Goal: Information Seeking & Learning: Learn about a topic

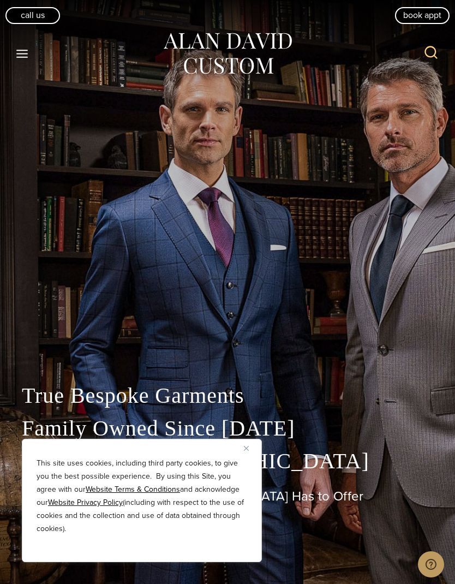
click at [23, 59] on icon "Toggle Menu" at bounding box center [22, 54] width 14 height 14
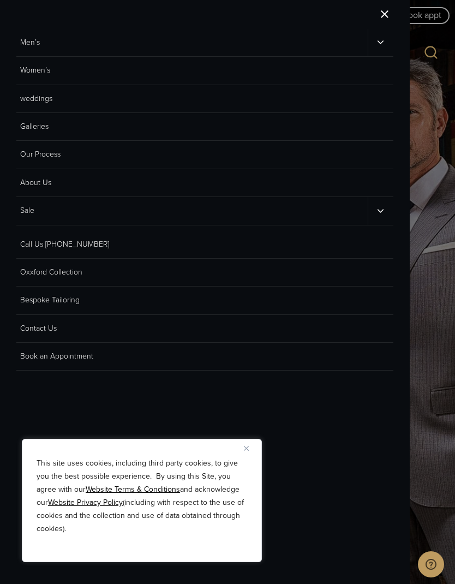
click at [16, 44] on link "Men’s" at bounding box center [191, 42] width 351 height 27
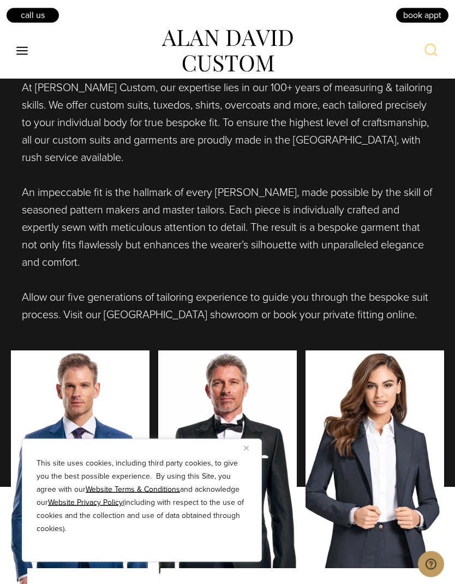
click at [252, 454] on button "Close" at bounding box center [250, 447] width 13 height 13
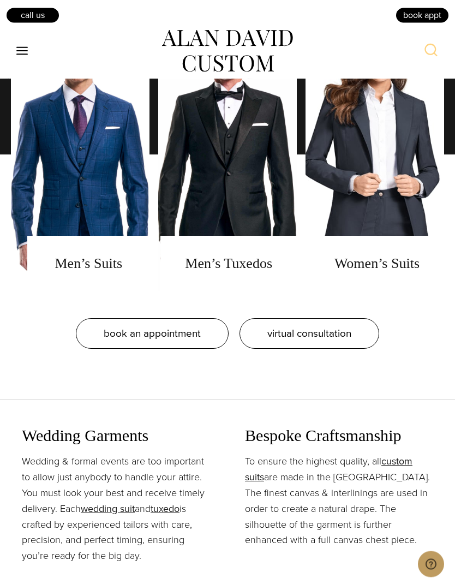
scroll to position [1027, 0]
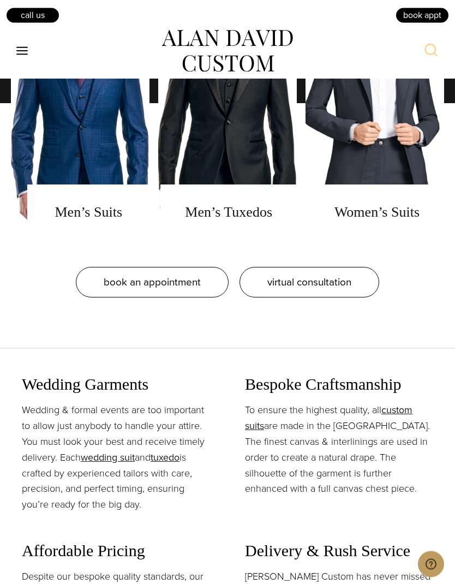
click at [267, 216] on link "men's tuxedos" at bounding box center [227, 103] width 139 height 273
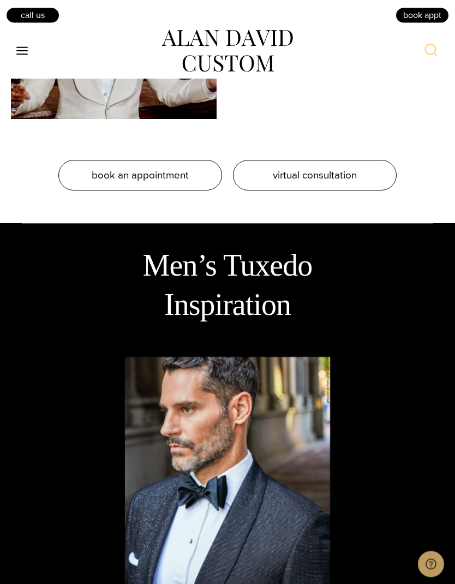
scroll to position [2069, 0]
click at [360, 190] on link "virtual consultation" at bounding box center [315, 175] width 164 height 31
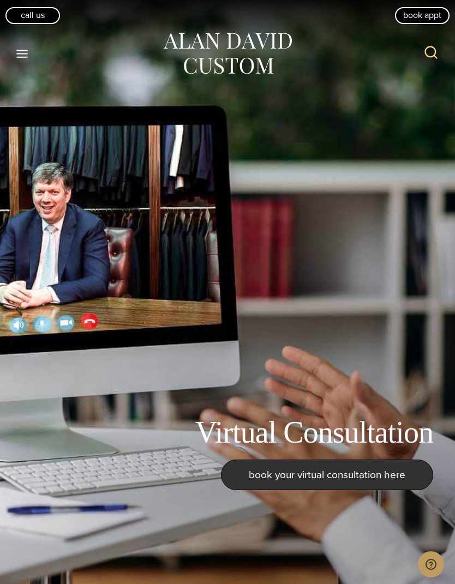
click at [19, 53] on icon "Open menu" at bounding box center [21, 54] width 11 height 8
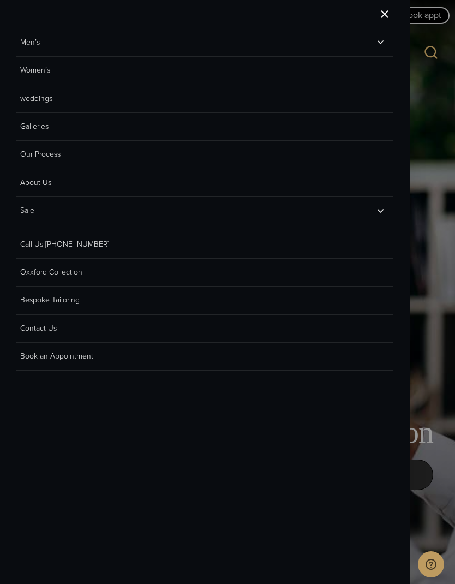
click at [28, 44] on link "Men’s" at bounding box center [191, 42] width 351 height 27
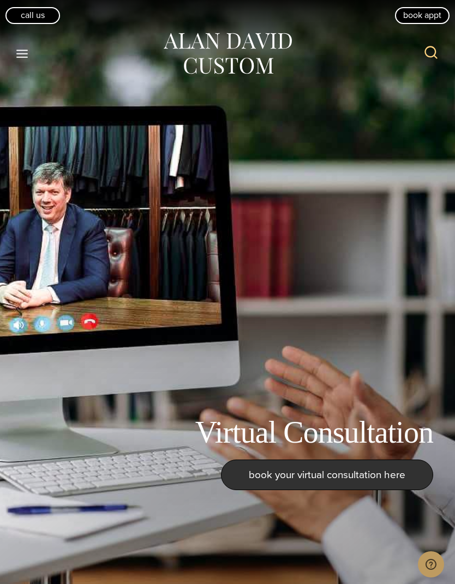
click at [21, 47] on icon "Toggle Menu" at bounding box center [22, 54] width 14 height 14
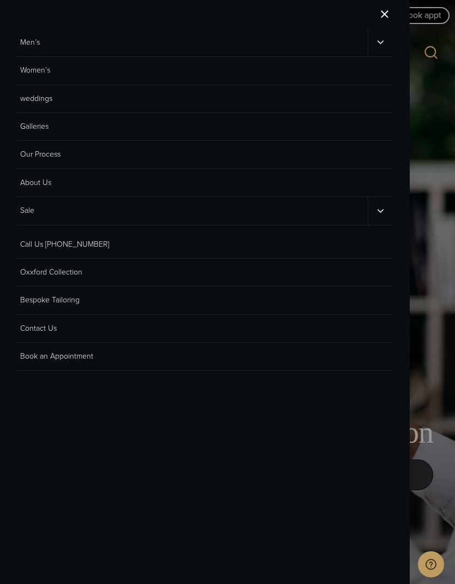
click at [392, 41] on button "Toggle child menu" at bounding box center [381, 42] width 26 height 27
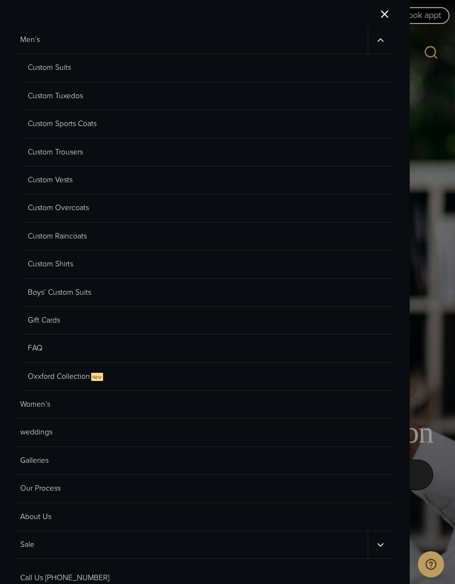
click at [40, 119] on link "Custom Sports Coats" at bounding box center [208, 124] width 369 height 28
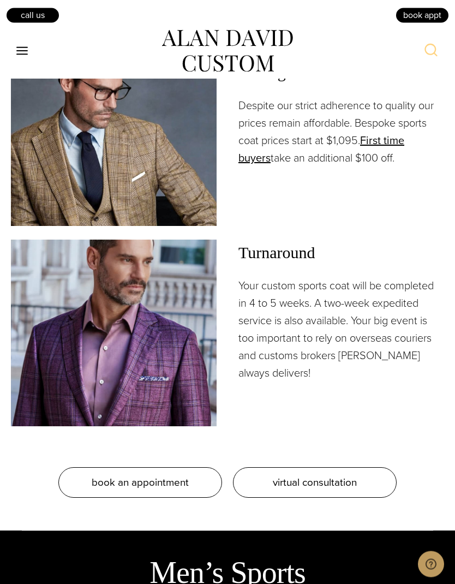
scroll to position [1704, 0]
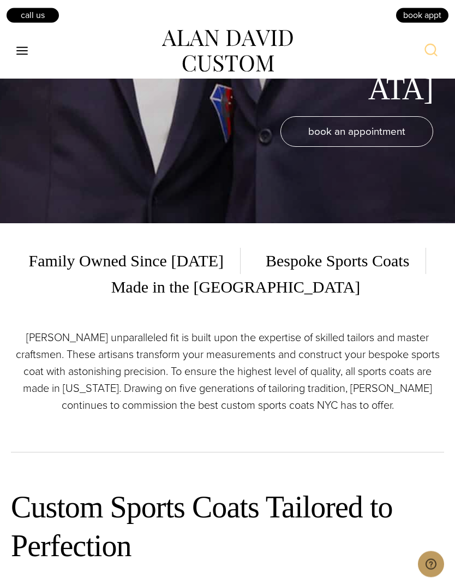
click at [16, 54] on icon "Toggle Menu" at bounding box center [22, 51] width 14 height 14
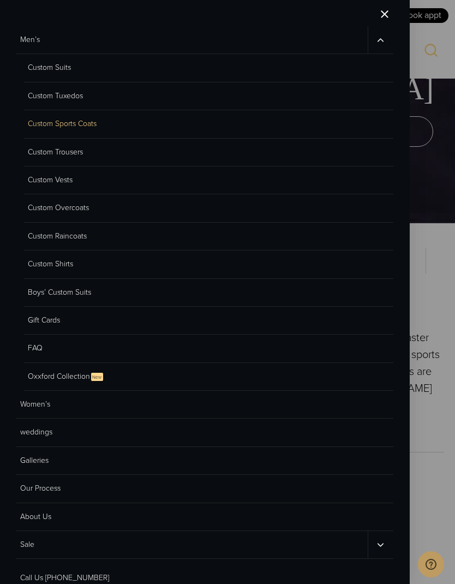
scroll to position [0, 0]
click at [381, 45] on icon "Men’s sub menu toggle" at bounding box center [380, 40] width 10 height 10
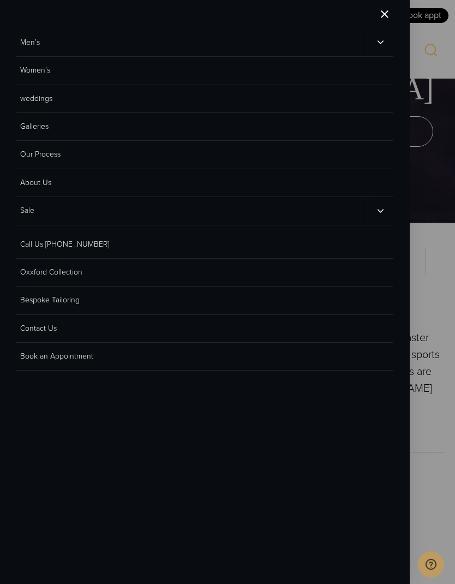
click at [82, 127] on link "Galleries" at bounding box center [204, 127] width 377 height 28
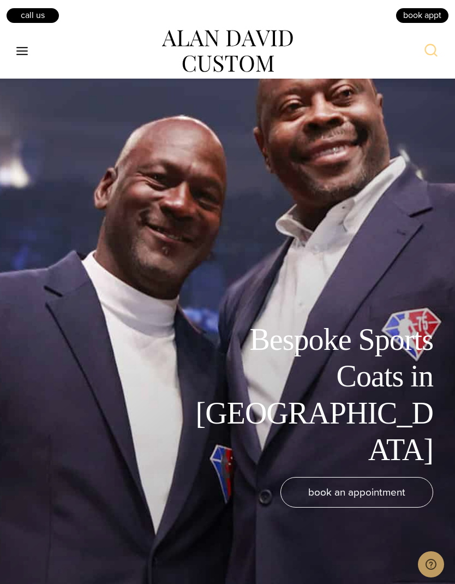
scroll to position [361, 0]
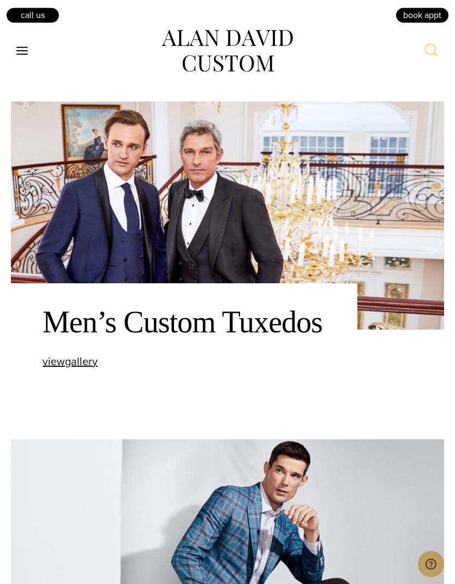
scroll to position [860, 0]
click at [97, 369] on span "view Men’s Custom Tuxedos gallery" at bounding box center [70, 361] width 55 height 16
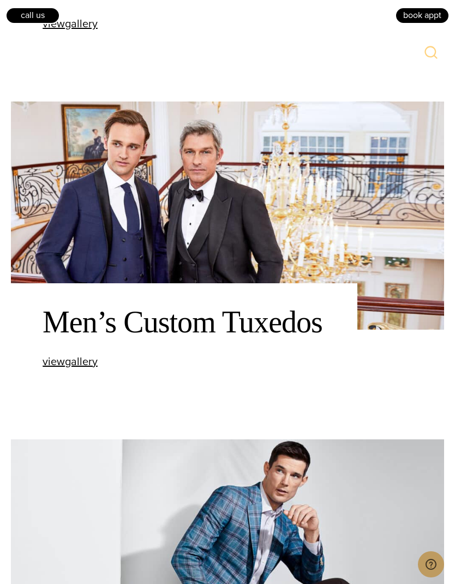
scroll to position [904, 0]
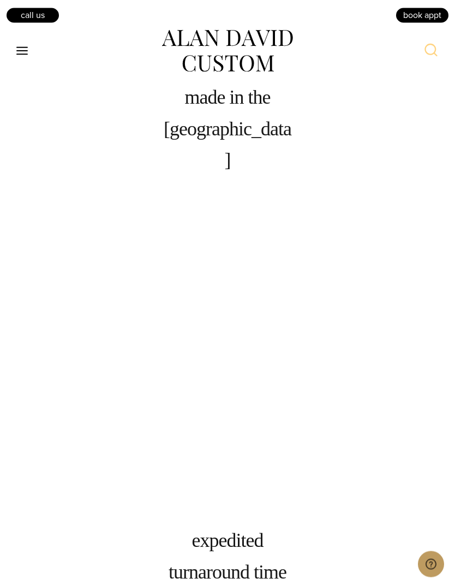
scroll to position [2099, 0]
